Goal: Transaction & Acquisition: Book appointment/travel/reservation

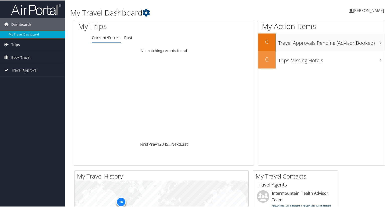
click at [23, 57] on span "Book Travel" at bounding box center [20, 57] width 19 height 13
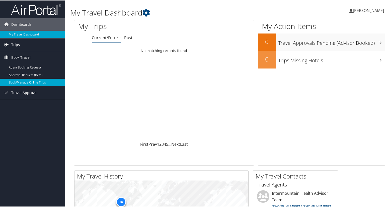
click at [23, 83] on link "Book/Manage Online Trips" at bounding box center [32, 82] width 65 height 8
click at [17, 84] on link "Book/Manage Online Trips" at bounding box center [32, 82] width 65 height 8
click at [363, 12] on span "[PERSON_NAME]" at bounding box center [368, 10] width 31 height 6
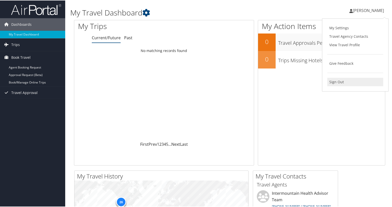
click at [331, 82] on link "Sign Out" at bounding box center [355, 81] width 56 height 9
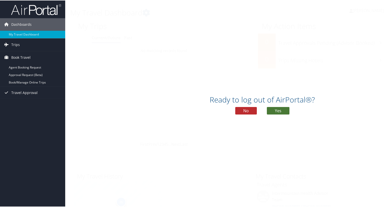
click at [281, 111] on button "Yes" at bounding box center [278, 111] width 23 height 8
